Goal: Task Accomplishment & Management: Manage account settings

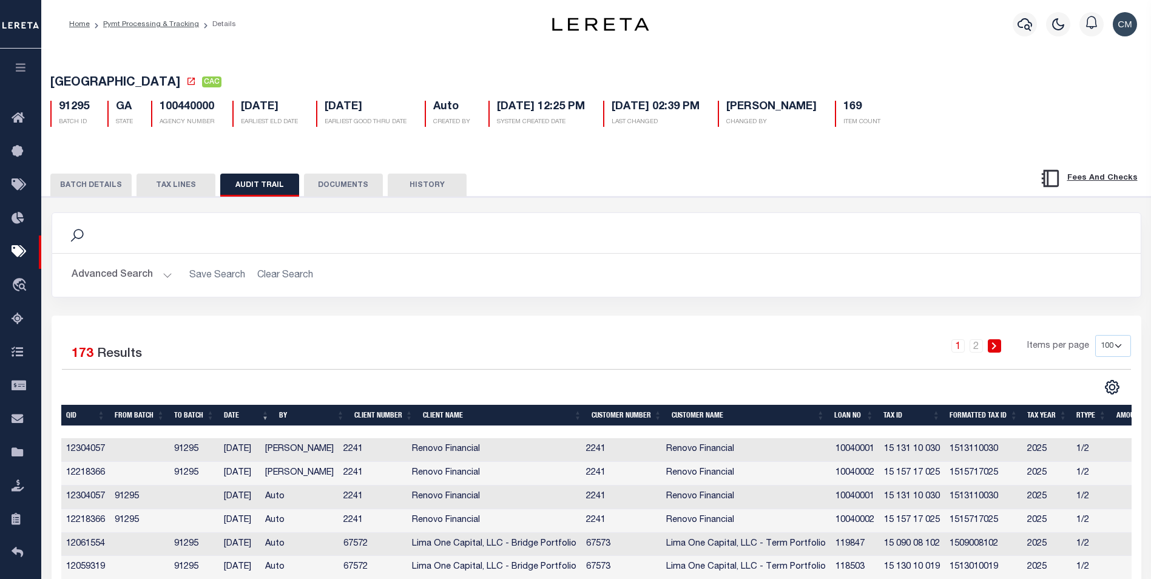
select select "100"
click at [1025, 24] on icon "button" at bounding box center [1025, 24] width 15 height 15
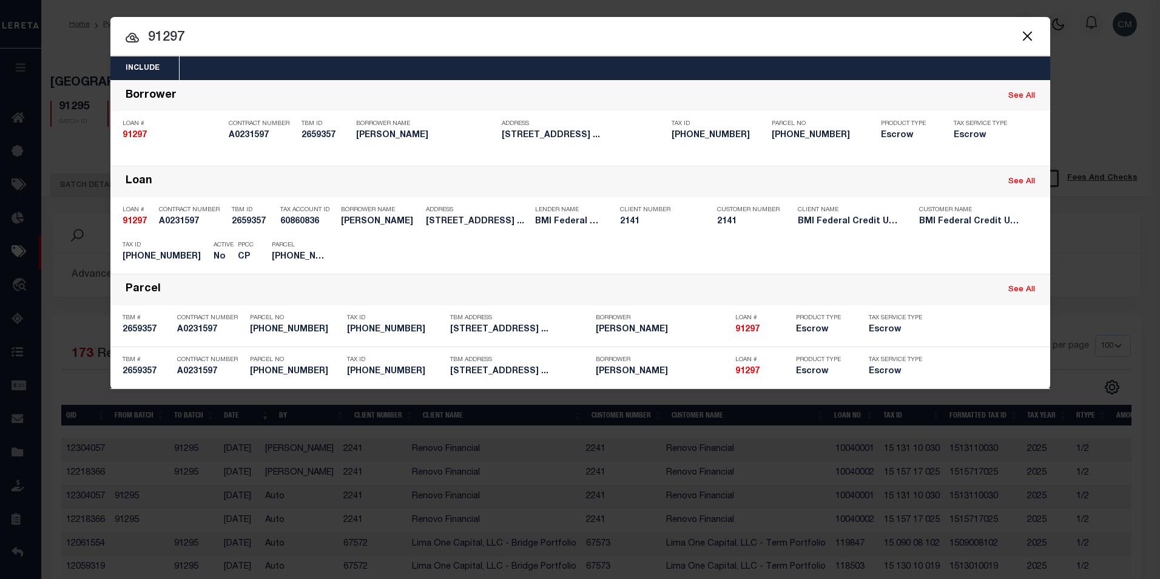
drag, startPoint x: 311, startPoint y: 42, endPoint x: 21, endPoint y: 38, distance: 290.8
click at [21, 38] on div "Include Loans TBM Customers Borrowers Payments (Lender Non-Disb) Payments (Lend…" at bounding box center [580, 289] width 1160 height 579
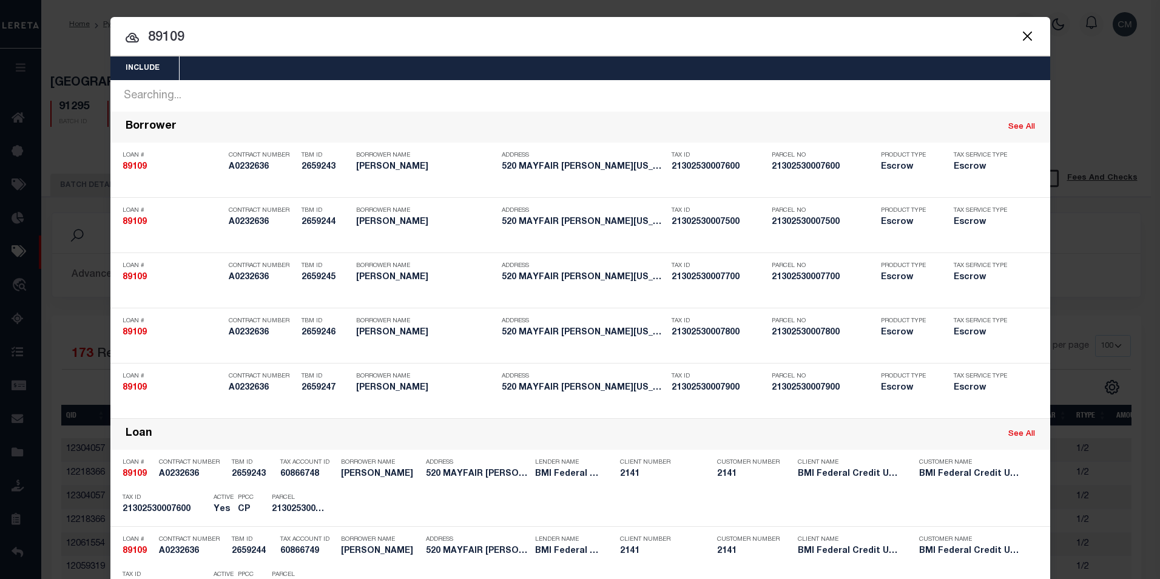
click at [1020, 36] on button "Close" at bounding box center [1028, 36] width 16 height 16
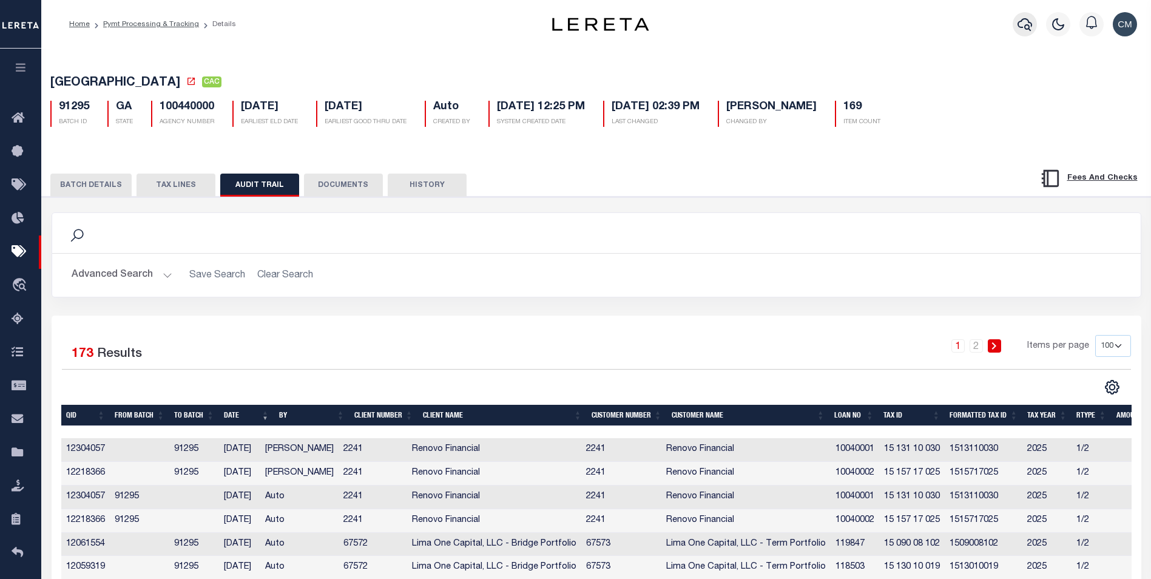
click at [1015, 28] on button "button" at bounding box center [1025, 24] width 24 height 24
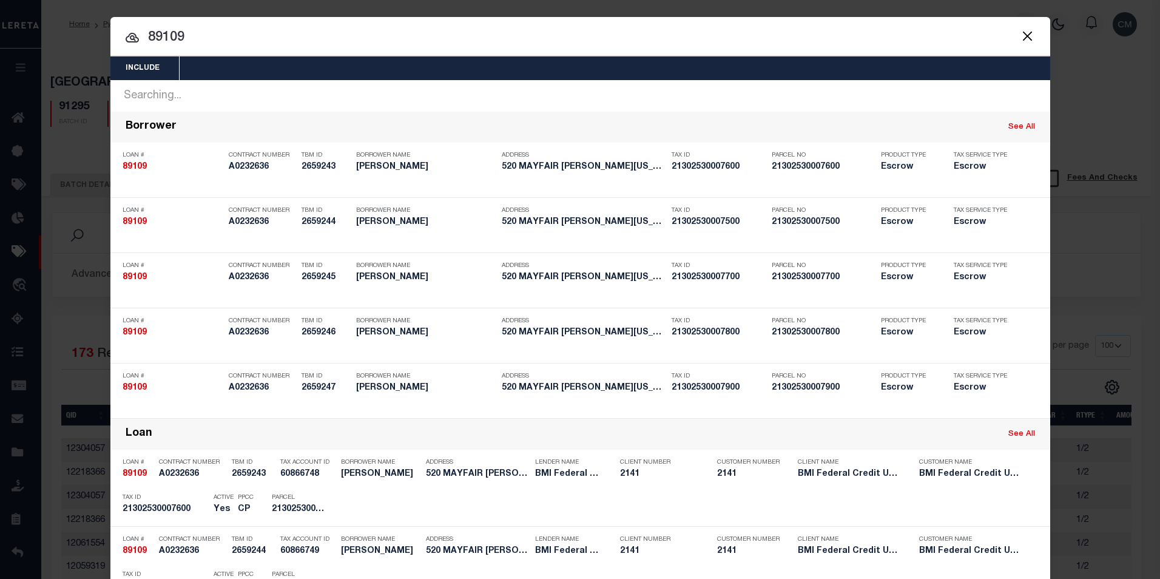
click at [1076, 169] on div "Include Loans TBM Customers Borrowers Payments (Lender Non-Disb) Payments (Lend…" at bounding box center [580, 289] width 1160 height 579
click at [1020, 38] on button "Close" at bounding box center [1028, 36] width 16 height 16
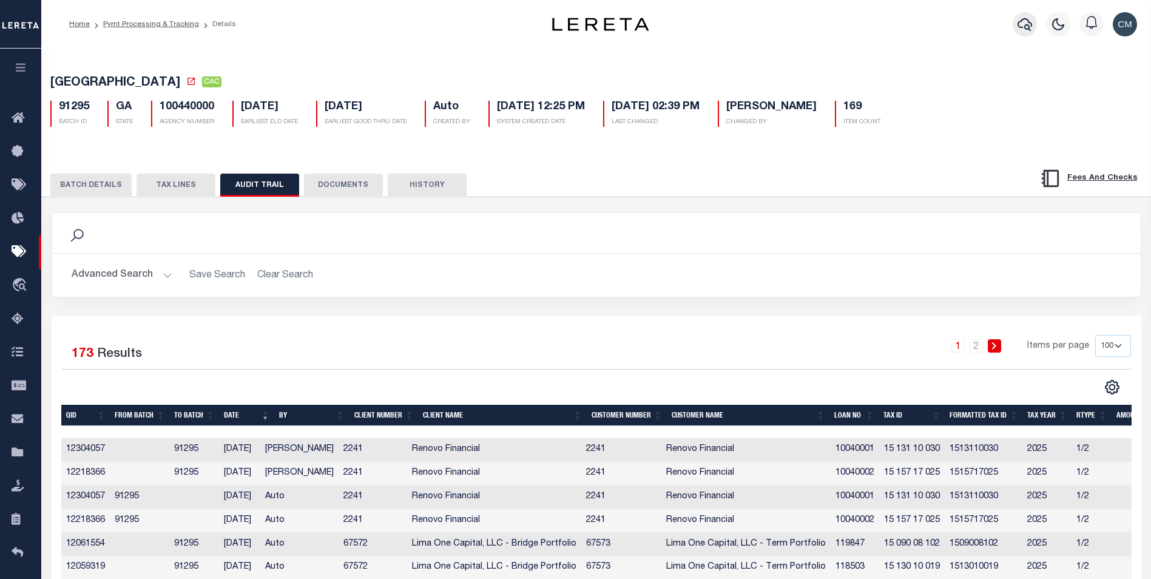
click at [1028, 27] on icon "button" at bounding box center [1025, 24] width 15 height 15
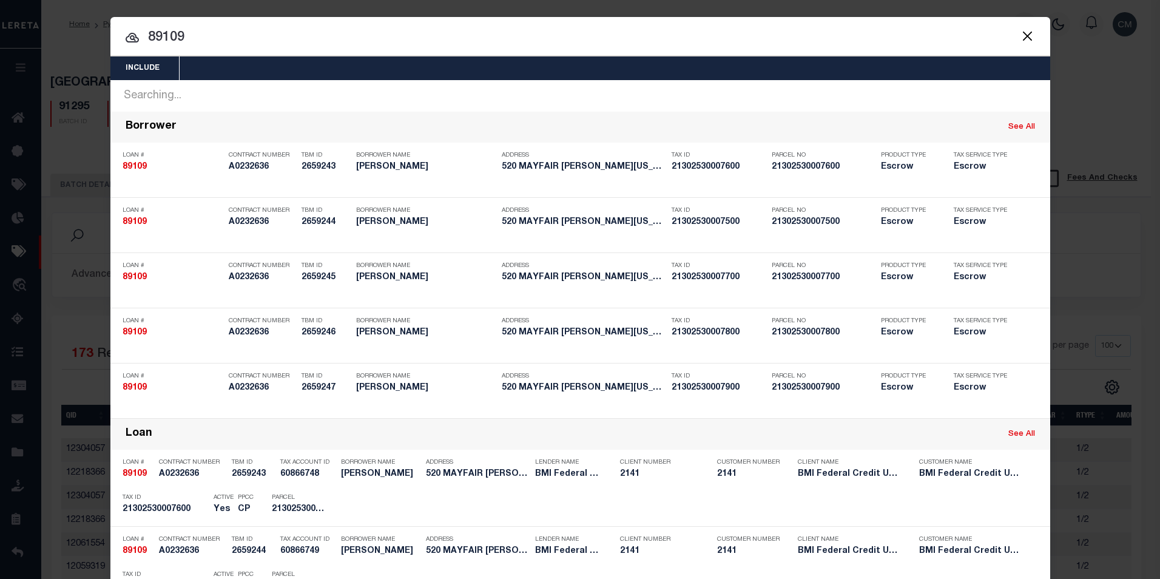
drag, startPoint x: 449, startPoint y: 46, endPoint x: 2, endPoint y: 53, distance: 447.4
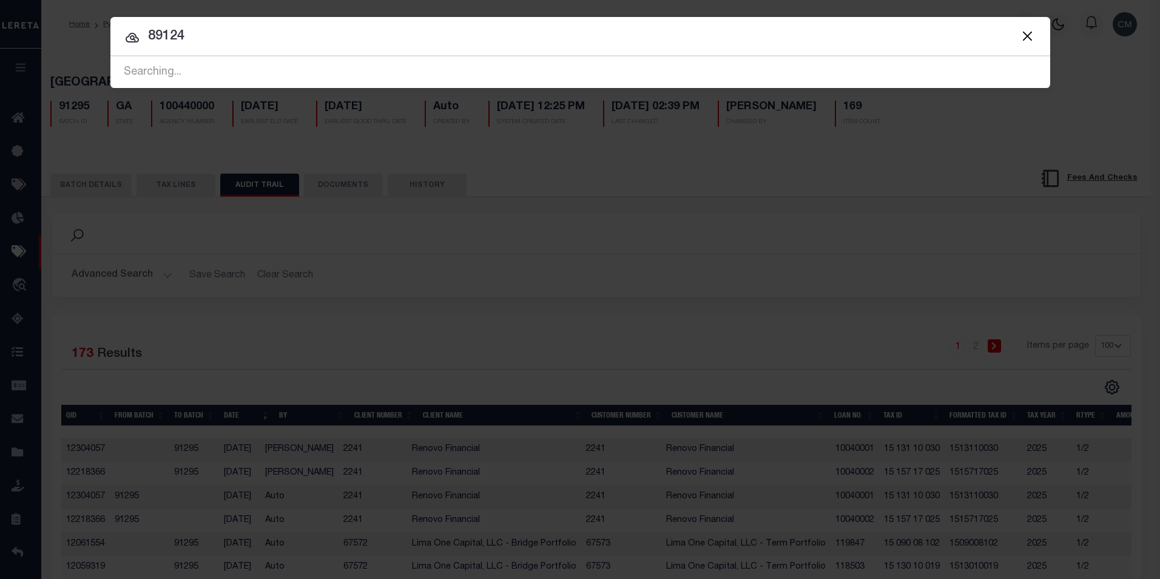
type input "89124"
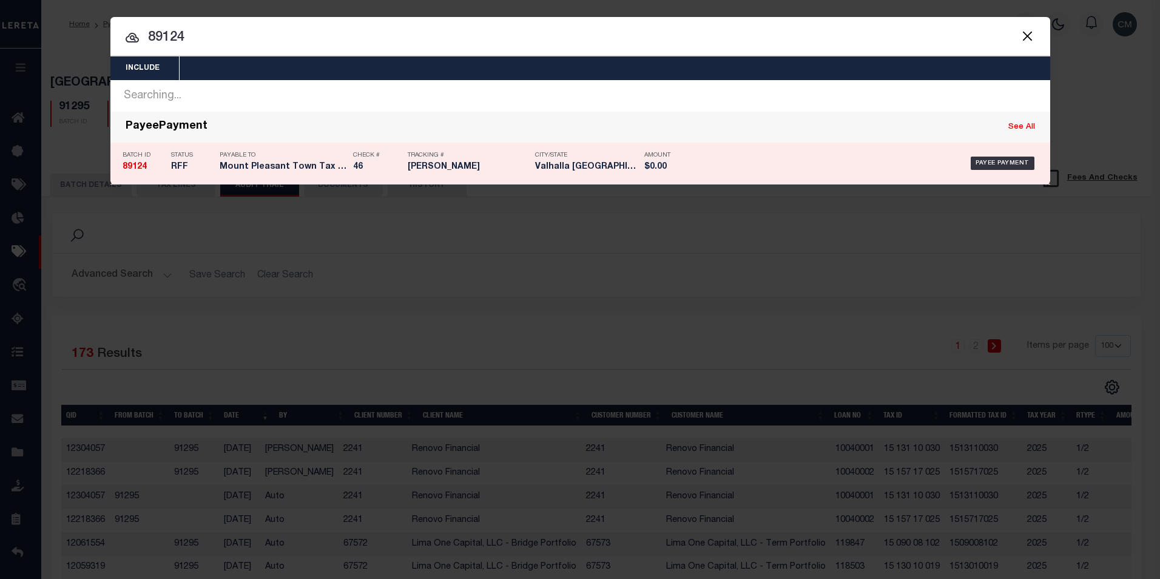
click at [270, 155] on p "Payable To" at bounding box center [283, 155] width 127 height 7
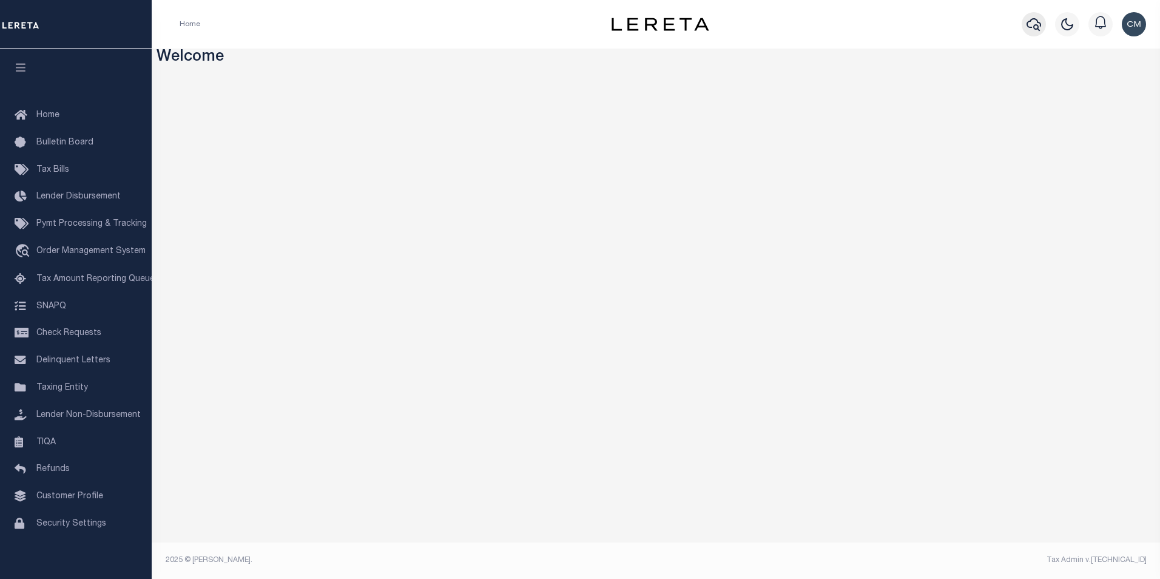
click at [1036, 30] on icon "button" at bounding box center [1034, 24] width 15 height 15
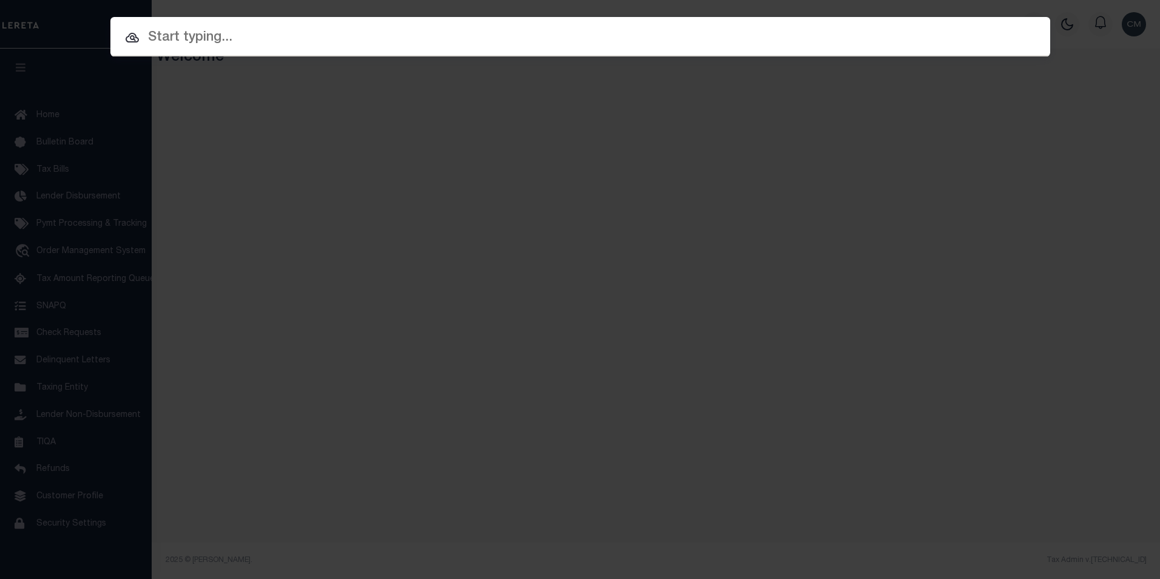
click at [679, 44] on input "text" at bounding box center [580, 37] width 940 height 21
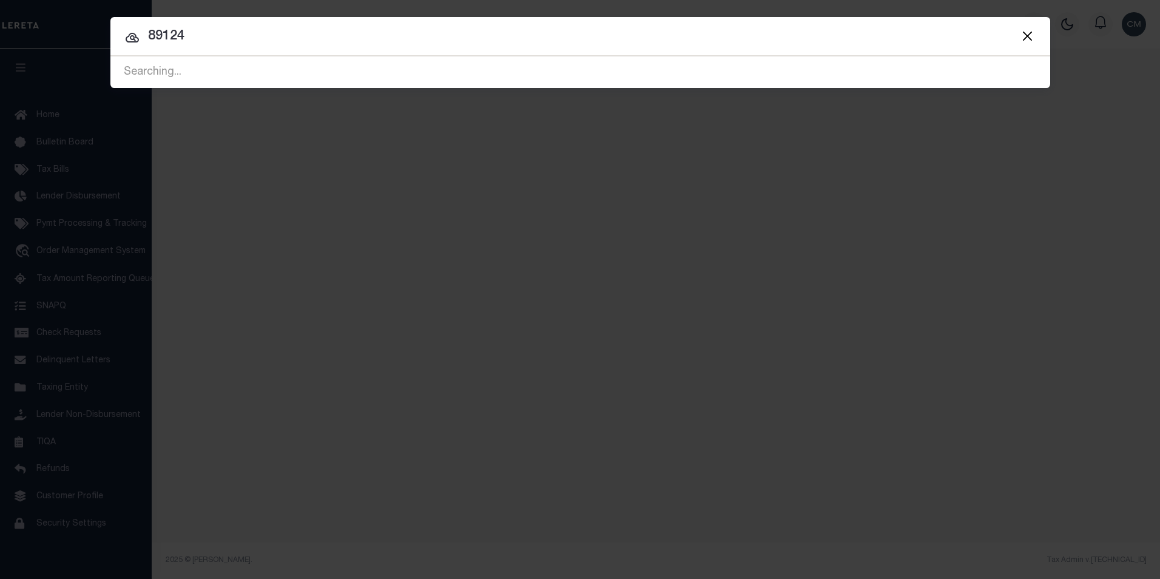
type input "89124"
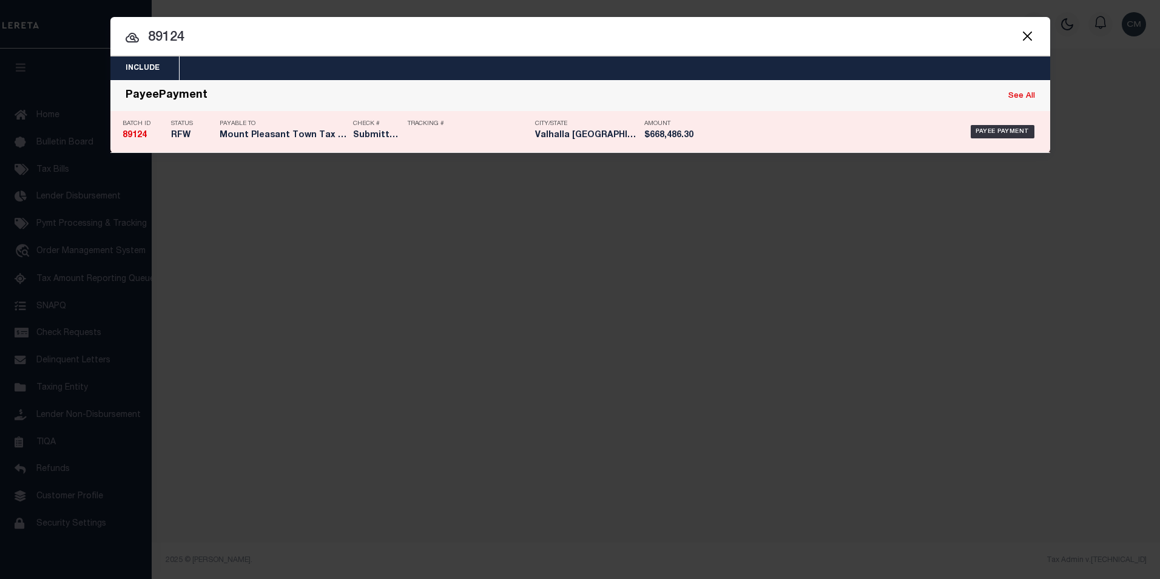
click at [532, 125] on div "City/State Valhalla NY" at bounding box center [580, 131] width 109 height 35
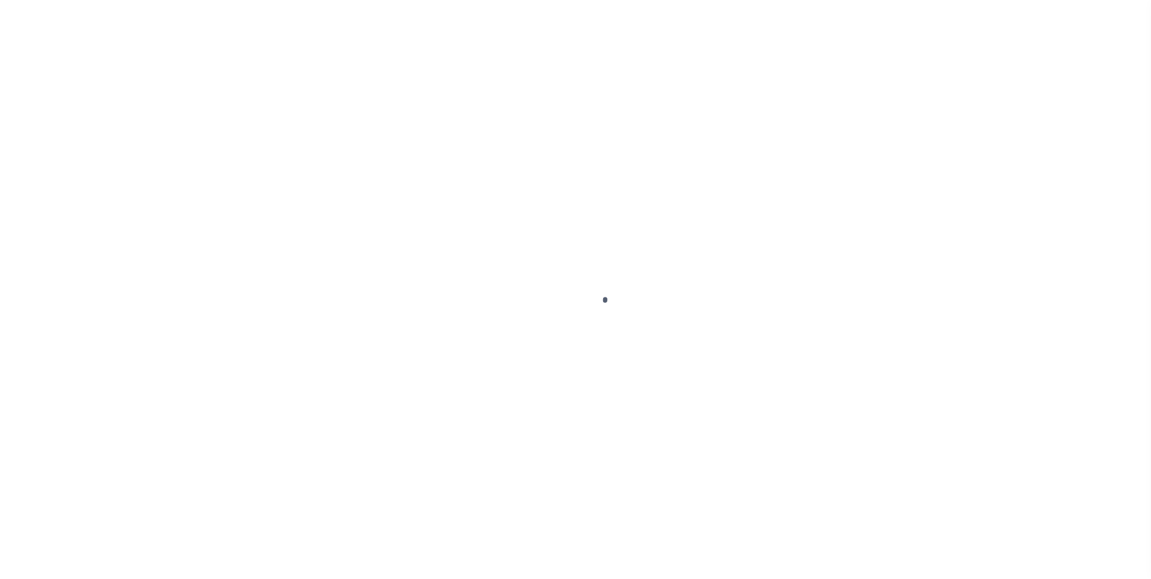
select select "RFW"
type input "[DATE]"
type input "$668,486.3"
select select "TRA"
type input "Submitted to ACCT 9/30/25"
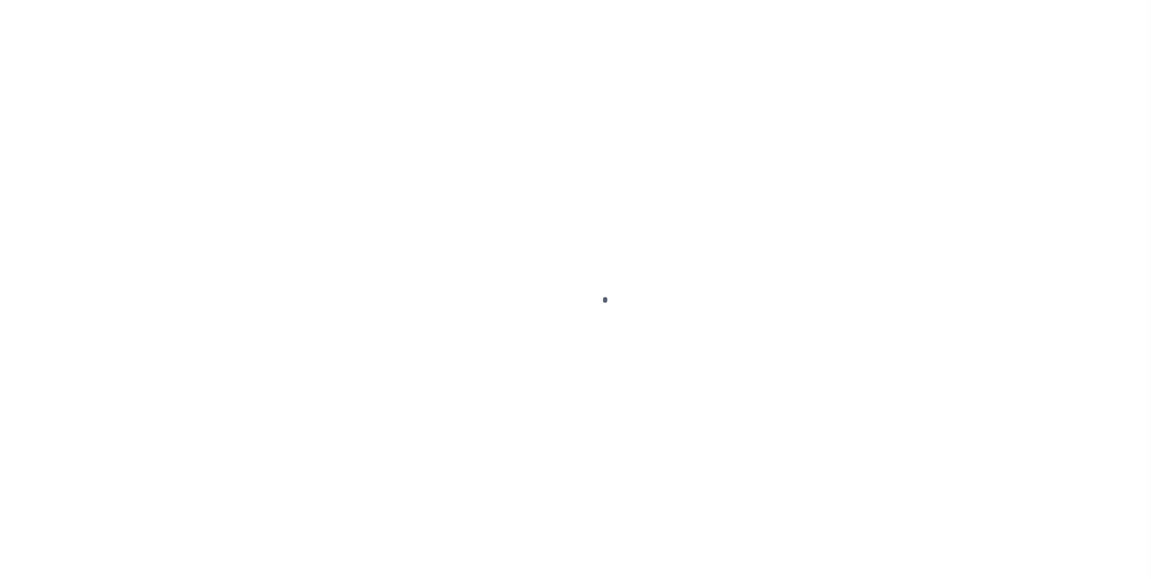
select select "[PERSON_NAME]"
checkbox input "true"
type input "N"
radio input "true"
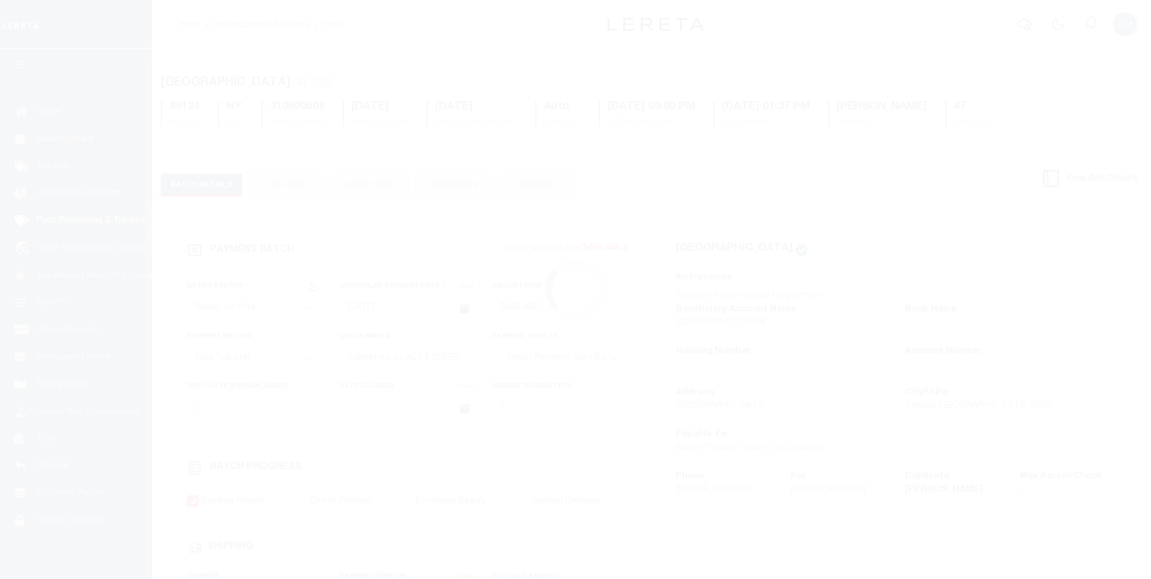
scroll to position [12, 0]
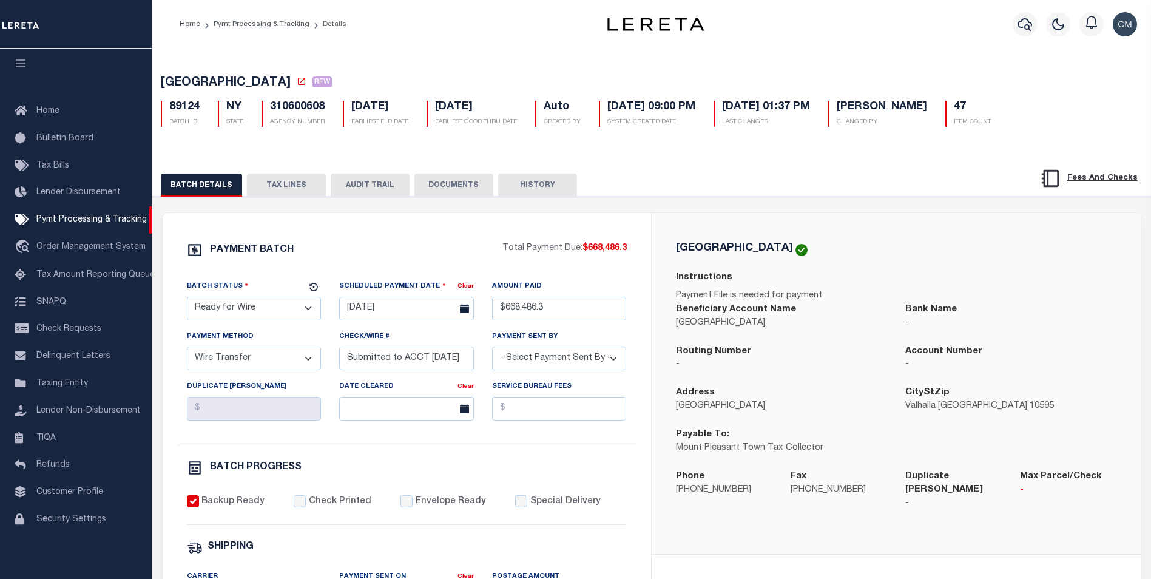
click at [376, 191] on button "AUDIT TRAIL" at bounding box center [370, 185] width 79 height 23
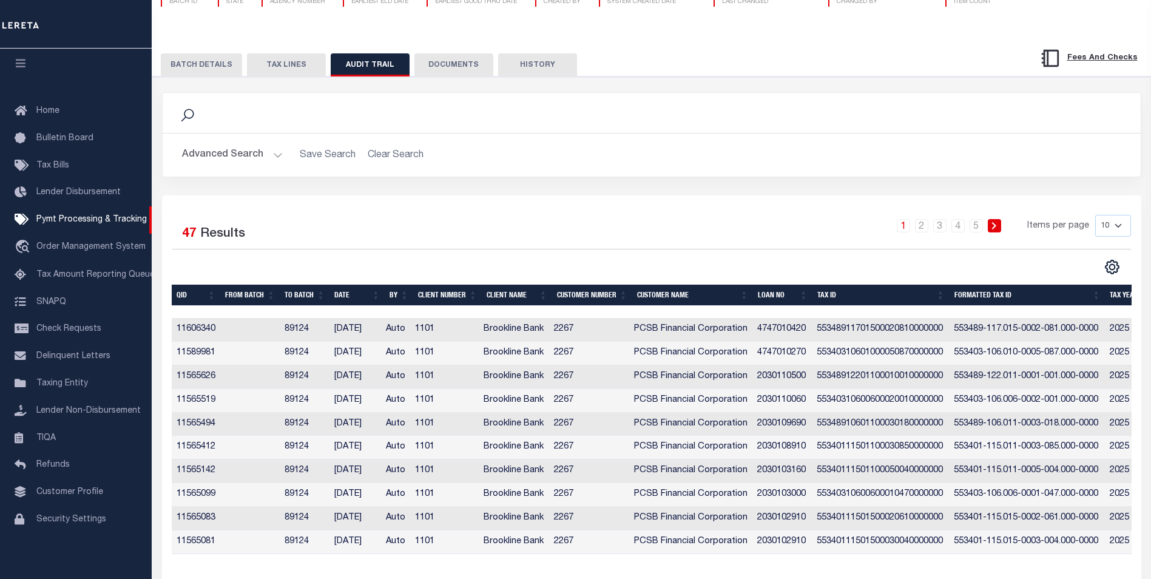
scroll to position [142, 0]
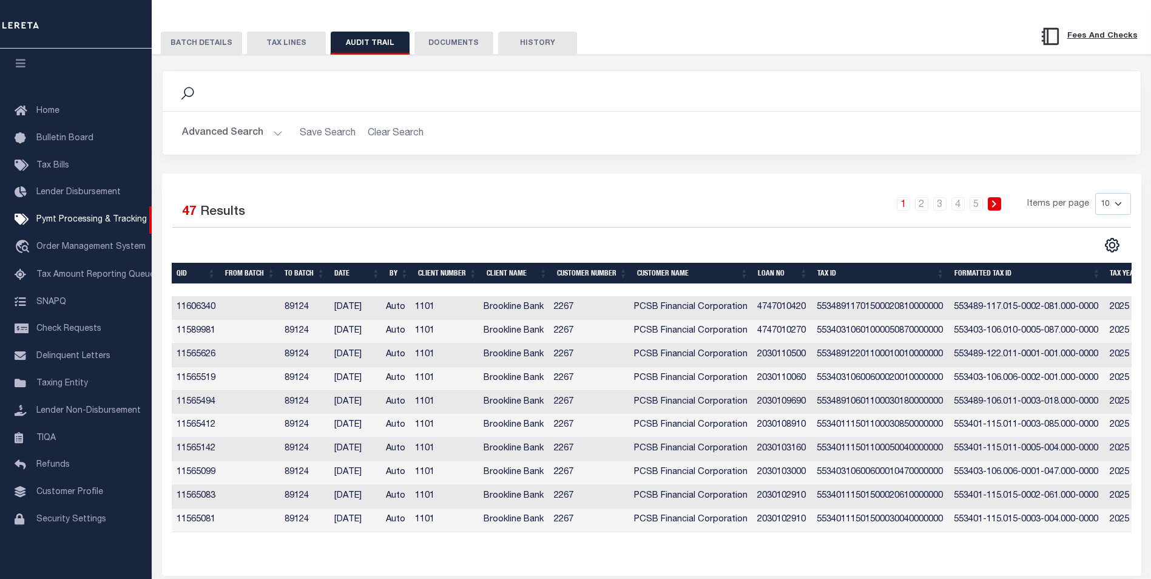
drag, startPoint x: 1105, startPoint y: 203, endPoint x: 1104, endPoint y: 211, distance: 7.9
click at [1105, 203] on select "10 25 50 100" at bounding box center [1114, 204] width 36 height 22
select select "100"
click at [1096, 195] on select "10 25 50 100" at bounding box center [1114, 204] width 36 height 22
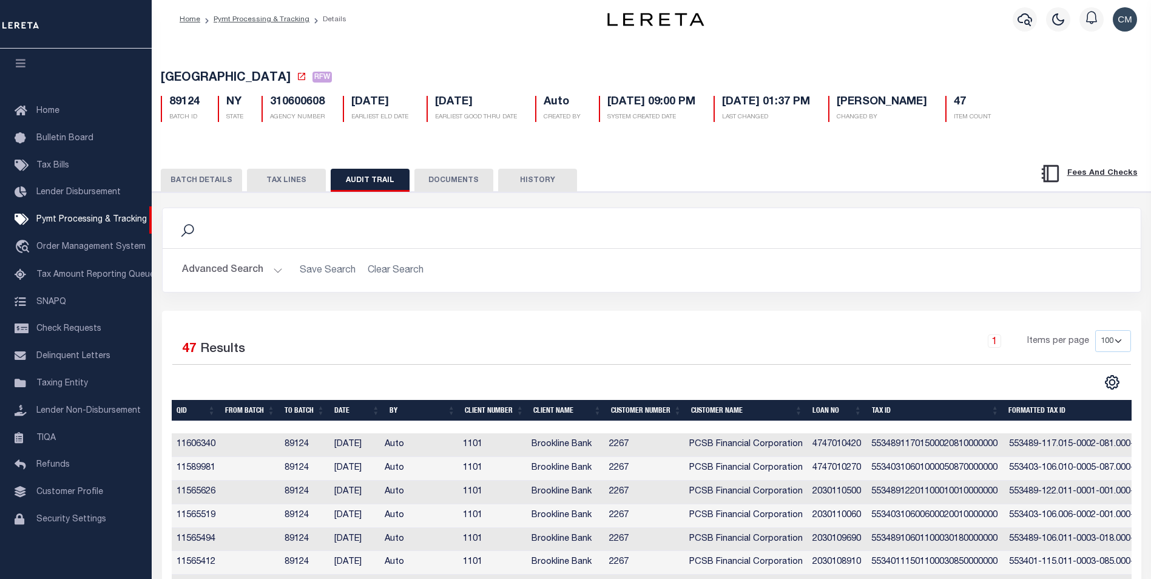
scroll to position [0, 0]
